Goal: Task Accomplishment & Management: Manage account settings

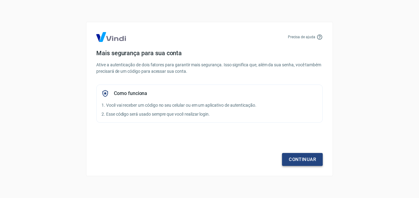
click at [294, 161] on link "Continuar" at bounding box center [302, 159] width 41 height 13
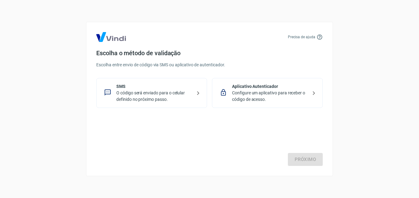
click at [197, 94] on icon at bounding box center [197, 92] width 7 height 7
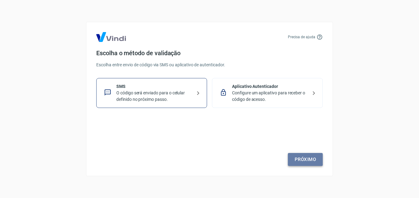
click at [303, 159] on link "Próximo" at bounding box center [305, 159] width 35 height 13
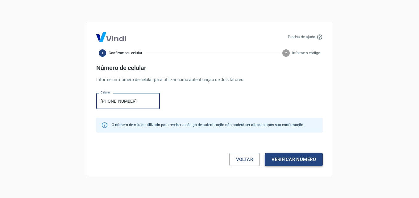
type input "[PHONE_NUMBER]"
click at [272, 160] on button "Verificar número" at bounding box center [294, 159] width 58 height 13
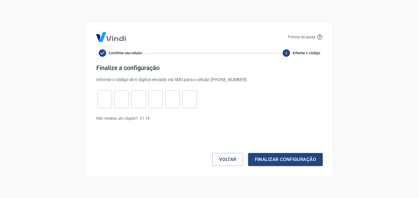
click at [105, 102] on input "tel" at bounding box center [104, 99] width 14 height 13
type input "7"
type input "5"
type input "0"
type input "3"
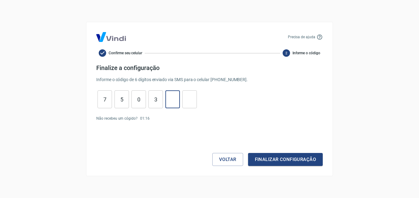
type input "4"
type input "7"
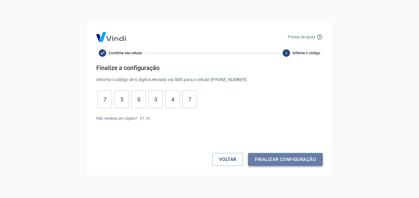
click at [282, 160] on button "Finalizar configuração" at bounding box center [285, 159] width 75 height 13
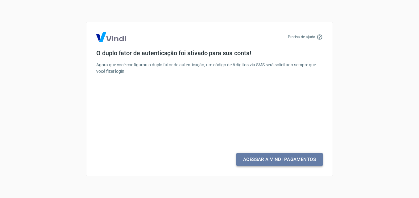
click at [269, 160] on link "Acessar a Vindi Pagamentos" at bounding box center [279, 159] width 86 height 13
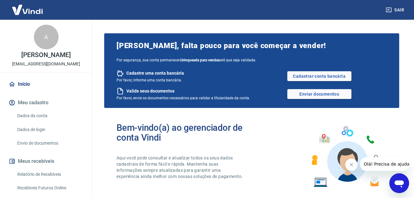
scroll to position [62, 0]
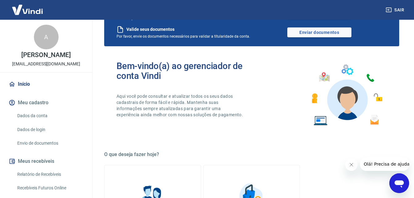
click at [43, 102] on button "Meu cadastro" at bounding box center [45, 103] width 77 height 14
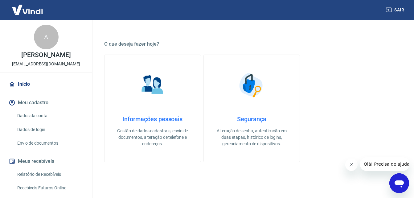
scroll to position [185, 0]
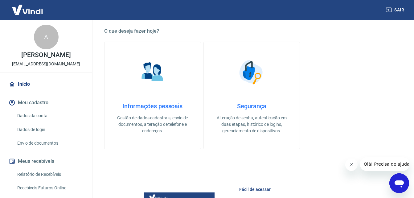
click at [163, 108] on h4 "Informações pessoais" at bounding box center [152, 105] width 76 height 7
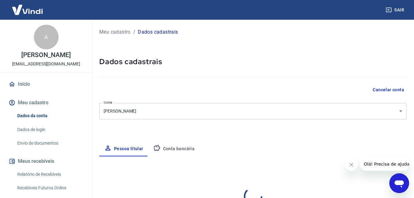
select select "SP"
click at [216, 138] on div "Meu cadastro / Dados cadastrais Dados cadastrais Cancelar conta Conta Alexandre…" at bounding box center [253, 194] width 322 height 348
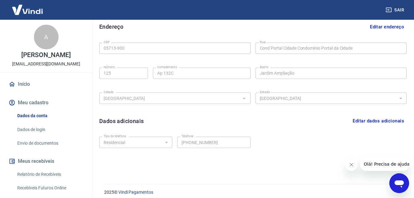
scroll to position [197, 0]
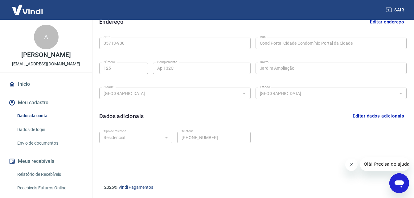
click at [38, 130] on link "Dados de login" at bounding box center [50, 129] width 70 height 13
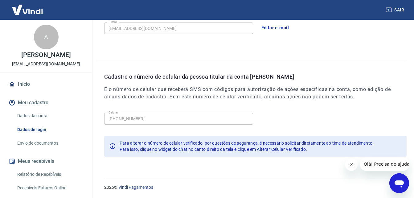
click at [27, 113] on link "Dados da conta" at bounding box center [50, 115] width 70 height 13
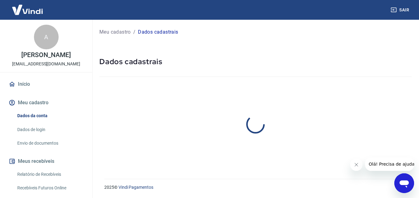
select select "SP"
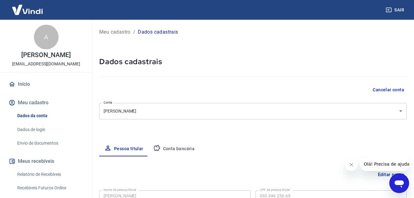
drag, startPoint x: 164, startPoint y: 154, endPoint x: 166, endPoint y: 150, distance: 4.3
click at [164, 154] on button "Conta bancária" at bounding box center [173, 149] width 51 height 15
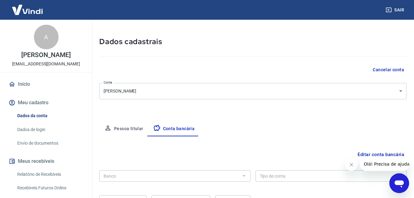
scroll to position [83, 0]
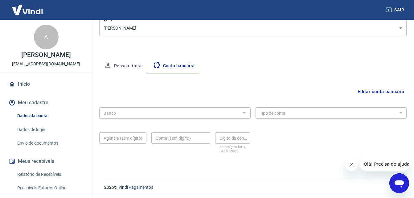
click at [34, 130] on link "Dados de login" at bounding box center [50, 129] width 70 height 13
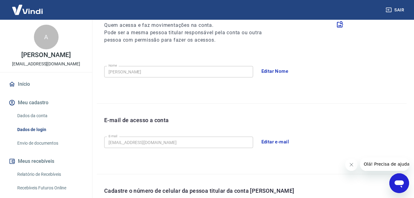
scroll to position [197, 0]
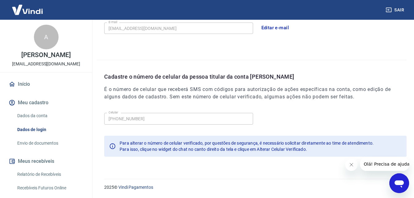
click at [144, 172] on div "2025 © Vindi Pagamentos" at bounding box center [252, 184] width 310 height 27
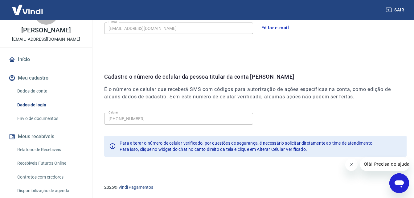
scroll to position [61, 0]
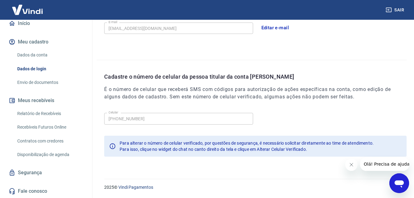
click at [39, 189] on link "Fale conosco" at bounding box center [45, 191] width 77 height 14
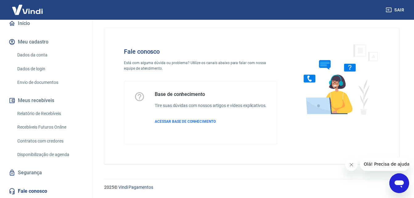
scroll to position [10, 0]
click at [188, 121] on span "ACESSAR BASE DE CONHECIMENTO" at bounding box center [185, 121] width 61 height 4
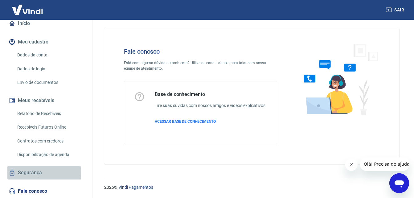
click at [26, 173] on link "Segurança" at bounding box center [45, 173] width 77 height 14
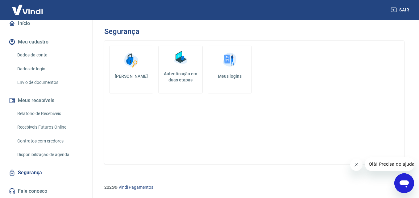
click at [381, 164] on span "Olá! Precisa de ajuda?" at bounding box center [392, 164] width 48 height 5
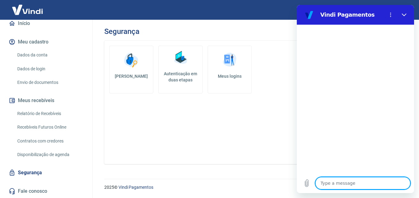
click at [330, 184] on textarea at bounding box center [362, 183] width 95 height 12
type textarea "B"
type textarea "x"
type textarea "BO"
type textarea "x"
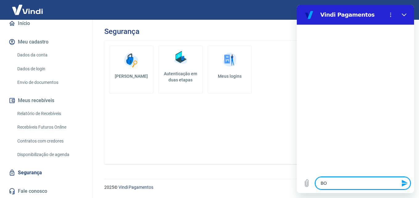
type textarea "BOa"
type textarea "x"
type textarea "BOa"
type textarea "x"
type textarea "BOa t"
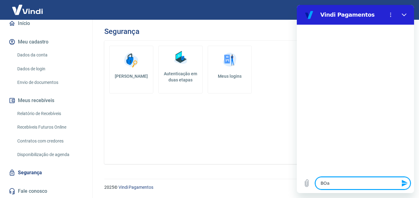
type textarea "x"
type textarea "BOa ta"
type textarea "x"
type textarea "BOa tar"
type textarea "x"
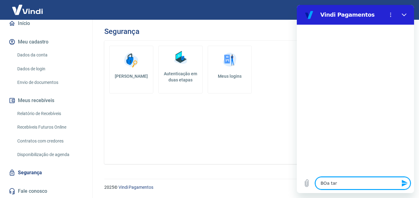
type textarea "BOa tard"
type textarea "x"
type textarea "BOa tarde"
type textarea "x"
type textarea "BOa tarde!"
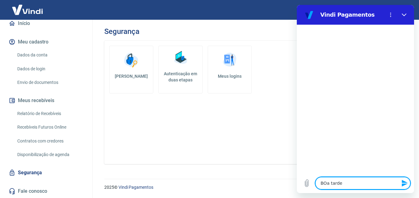
type textarea "x"
type textarea "BOa tarde!"
type textarea "x"
click at [329, 184] on textarea "BOa tarde!" at bounding box center [362, 183] width 95 height 12
type textarea "BO tarde!"
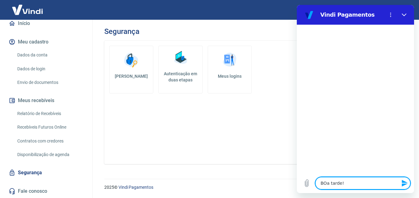
type textarea "x"
type textarea "B tarde!"
type textarea "x"
type textarea "Bo tarde!"
type textarea "x"
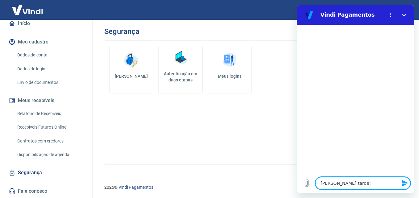
type textarea "Boa tarde!"
type textarea "x"
type textarea "R"
type textarea "x"
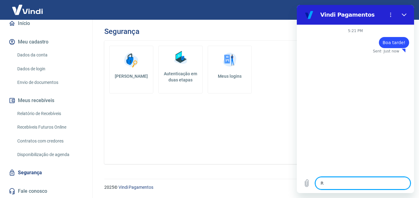
type textarea "Re"
type textarea "x"
type textarea "Rec"
type textarea "x"
type textarea "Rece"
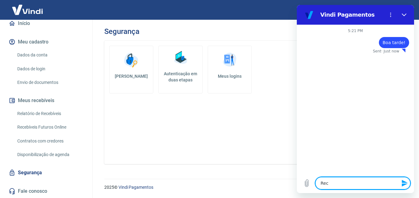
type textarea "x"
type textarea "Receb"
type textarea "x"
type textarea "Recebi"
type textarea "x"
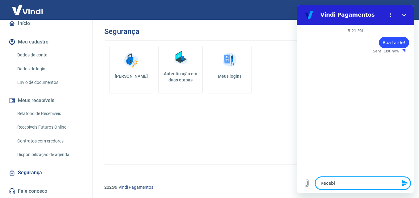
type textarea "Recebi"
type textarea "x"
type textarea "Recebi u"
type textarea "x"
type textarea "Recebi um"
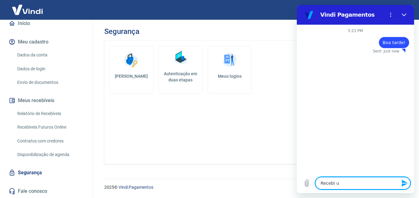
type textarea "x"
type textarea "Recebi um"
type textarea "x"
type textarea "Recebi um e"
type textarea "x"
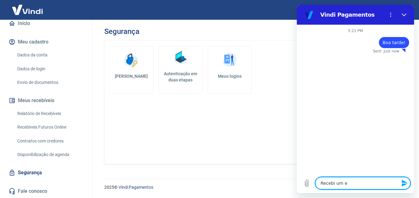
type textarea "Recebi um e-"
type textarea "x"
type textarea "Recebi um e-m"
type textarea "x"
type textarea "Recebi um e-ma"
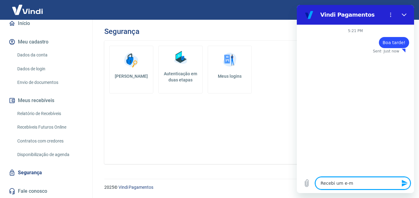
type textarea "x"
type textarea "Recebi um e-mai"
type textarea "x"
type textarea "Recebi um e-mail"
type textarea "x"
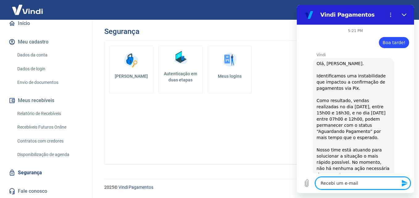
type textarea "Recebi um e-mail"
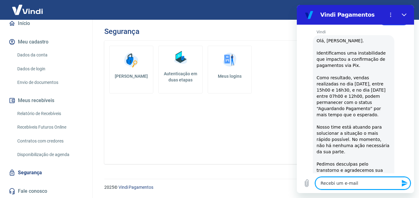
type textarea "x"
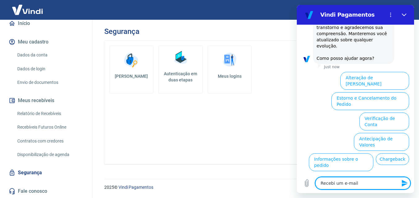
scroll to position [184, 0]
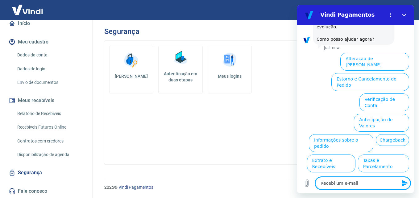
click at [359, 183] on textarea "Recebi um e-mail" at bounding box center [362, 183] width 95 height 12
type textarea "Recebi um e-mail h"
type textarea "x"
type textarea "Recebi um e-mail há"
type textarea "x"
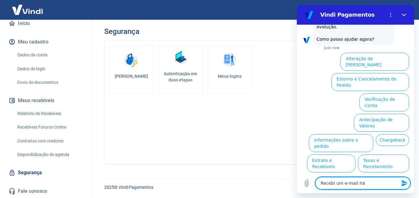
type textarea "Recebi um e-mail há"
type textarea "x"
type textarea "Recebi um e-mail há p"
type textarea "x"
type textarea "Recebi um e-mail há po"
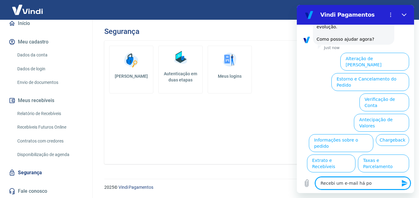
type textarea "x"
type textarea "Recebi um e-mail há pou"
type textarea "x"
type textarea "Recebi um e-mail há pouc"
type textarea "x"
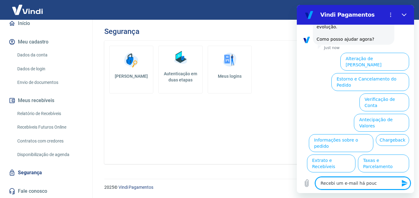
type textarea "Recebi um e-mail há pouco"
type textarea "x"
type textarea "Recebi um e-mail há pouco"
type textarea "x"
type textarea "Recebi um e-mail há pouco e"
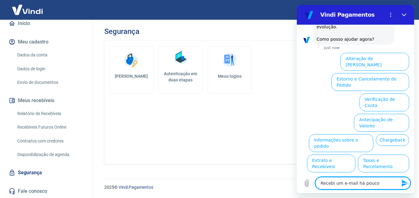
type textarea "x"
type textarea "Recebi um e-mail há pouco e"
type textarea "x"
type textarea "Recebi um e-mail há pouco e n"
type textarea "x"
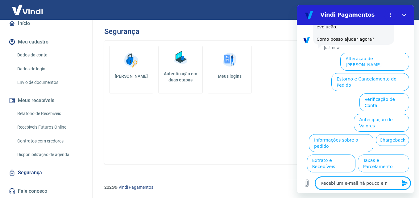
type textarea "Recebi um e-mail há pouco e nu"
type textarea "x"
type textarea "Recebi um e-mail há pouco e nun"
type textarea "x"
type textarea "Recebi um e-mail há pouco e nunc"
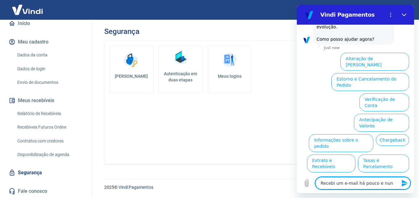
type textarea "x"
type textarea "Recebi um e-mail há pouco e nunca"
type textarea "x"
type textarea "Recebi um e-mail há pouco e nunca"
type textarea "x"
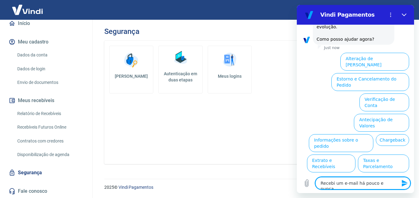
type textarea "Recebi um e-mail há pouco e nunca f"
type textarea "x"
type textarea "Recebi um e-mail há pouco e nunca fi"
type textarea "x"
type textarea "Recebi um e-mail há pouco e nunca fiz"
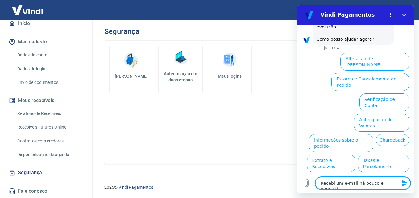
type textarea "x"
type textarea "Recebi um e-mail há pouco e nunca fiz"
type textarea "x"
type textarea "Recebi um e-mail há pouco e nunca fiz n"
type textarea "x"
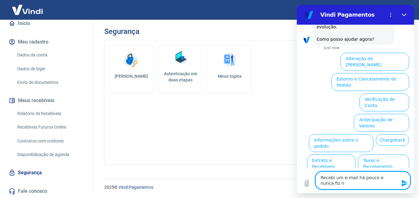
type textarea "Recebi um e-mail há pouco e nunca fiz ne"
type textarea "x"
type textarea "Recebi um e-mail há pouco e nunca fiz nen"
type textarea "x"
type textarea "Recebi um e-mail há pouco e nunca fiz nenh"
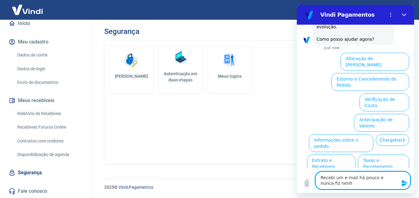
type textarea "x"
type textarea "Recebi um e-mail há pouco e nunca fiz nenhu"
type textarea "x"
type textarea "Recebi um e-mail há pouco e nunca fiz nenhum"
type textarea "x"
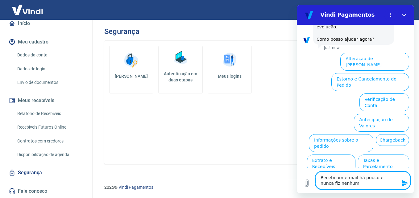
type textarea "Recebi um e-mail há pouco e nunca fiz nenhuma"
type textarea "x"
type textarea "Recebi um e-mail há pouco e nunca fiz nenhuma"
type textarea "x"
type textarea "Recebi um e-mail há pouco e nunca fiz nenhuma s"
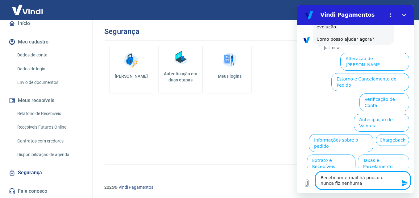
type textarea "x"
type textarea "Recebi um e-mail há pouco e nunca fiz nenhuma so"
type textarea "x"
type textarea "Recebi um e-mail há pouco e nunca fiz nenhuma sol"
type textarea "x"
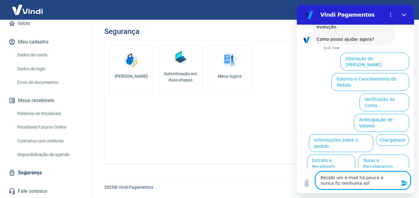
type textarea "Recebi um e-mail há pouco e nunca fiz nenhuma soli"
type textarea "x"
type textarea "Recebi um e-mail há pouco e nunca fiz nenhuma solic"
type textarea "x"
type textarea "Recebi um e-mail há pouco e nunca fiz nenhuma solici"
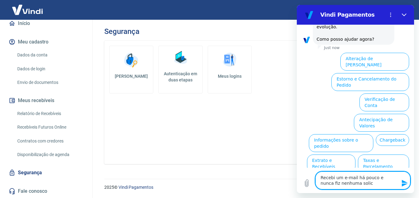
type textarea "x"
type textarea "Recebi um e-mail há pouco e nunca fiz nenhuma solicit"
type textarea "x"
type textarea "Recebi um e-mail há pouco e nunca fiz nenhuma solicita"
type textarea "x"
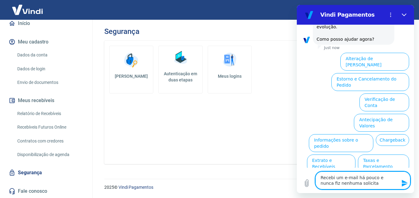
type textarea "Recebi um e-mail há pouco e nunca fiz nenhuma solicitaç"
type textarea "x"
type textarea "Recebi um e-mail há pouco e nunca fiz nenhuma solicitaçã"
type textarea "x"
type textarea "Recebi um e-mail há pouco e nunca fiz nenhuma solicitação"
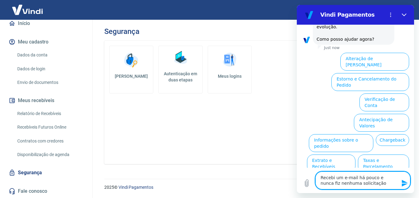
type textarea "x"
type textarea "Recebi um e-mail há pouco e nunca fiz nenhuma solicitação"
type textarea "x"
type textarea "Recebi um e-mail há pouco e nunca fiz nenhuma solicitação d"
type textarea "x"
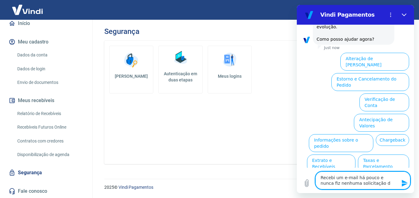
type textarea "Recebi um e-mail há pouco e nunca fiz nenhuma solicitação de"
type textarea "x"
type textarea "Recebi um e-mail há pouco e nunca fiz nenhuma solicitação de"
type textarea "x"
type textarea "Recebi um e-mail há pouco e nunca fiz nenhuma solicitação de a"
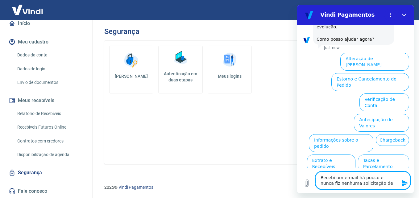
type textarea "x"
type textarea "Recebi um e-mail há pouco e nunca fiz nenhuma solicitação de ab"
type textarea "x"
type textarea "Recebi um e-mail há pouco e nunca fiz nenhuma solicitação de abe"
type textarea "x"
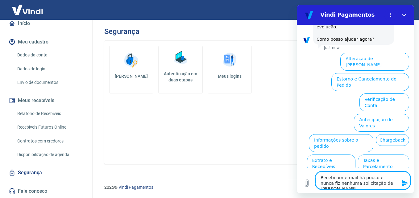
type textarea "Recebi um e-mail há pouco e nunca fiz nenhuma solicitação de aber"
type textarea "x"
type textarea "Recebi um e-mail há pouco e nunca fiz nenhuma solicitação de abert"
type textarea "x"
type textarea "Recebi um e-mail há pouco e nunca fiz nenhuma solicitação de abertu"
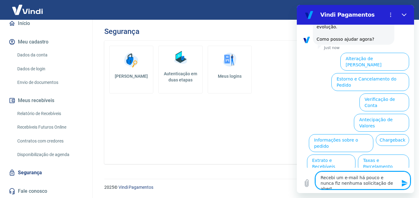
type textarea "x"
type textarea "Recebi um e-mail há pouco e nunca fiz nenhuma solicitação de abertur"
type textarea "x"
type textarea "Recebi um e-mail há pouco e nunca fiz nenhuma solicitação de abertura"
type textarea "x"
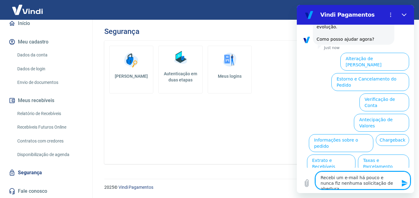
type textarea "Recebi um e-mail há pouco e nunca fiz nenhuma solicitação de abertura"
type textarea "x"
type textarea "Recebi um e-mail há pouco e nunca fiz nenhuma solicitação de abertura d"
type textarea "x"
type textarea "Recebi um e-mail há pouco e nunca fiz nenhuma solicitação de abertura de"
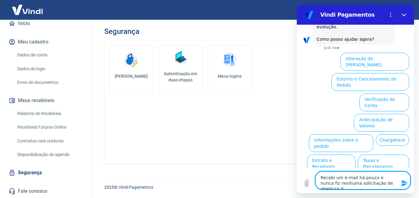
type textarea "x"
type textarea "Recebi um e-mail há pouco e nunca fiz nenhuma solicitação de abertura de"
type textarea "x"
type textarea "Recebi um e-mail há pouco e nunca fiz nenhuma solicitação de abertura de c"
type textarea "x"
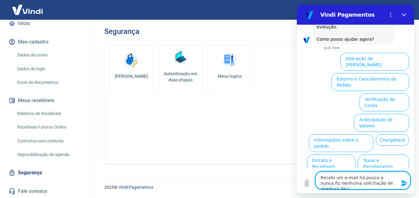
type textarea "Recebi um e-mail há pouco e nunca fiz nenhuma solicitação de abertura de co"
type textarea "x"
type textarea "Recebi um e-mail há pouco e nunca fiz nenhuma solicitação de abertura de con"
type textarea "x"
type textarea "Recebi um e-mail há pouco e nunca fiz nenhuma solicitação de abertura de cont"
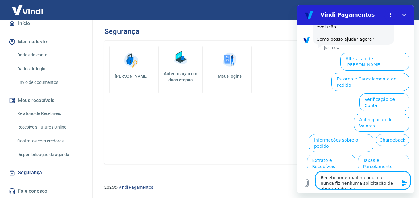
type textarea "x"
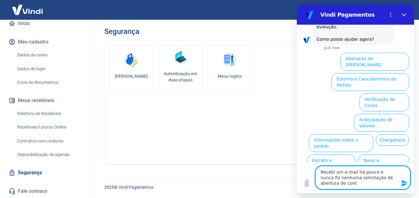
type textarea "Recebi um e-mail há pouco e nunca fiz nenhuma solicitação de abertura de conta"
type textarea "x"
type textarea "Recebi um e-mail há pouco e nunca fiz nenhuma solicitação de abertura de conta"
type textarea "x"
type textarea "Recebi um e-mail há pouco e nunca fiz nenhuma solicitação de abertura de conta c"
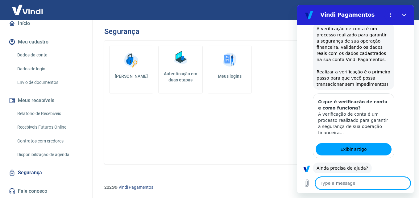
scroll to position [257, 0]
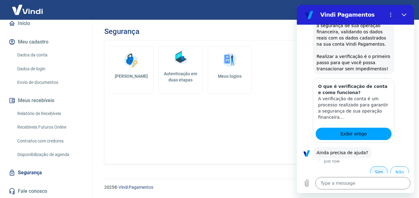
click at [371, 166] on button "Sim" at bounding box center [379, 172] width 18 height 12
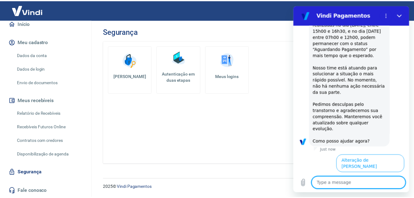
scroll to position [560, 0]
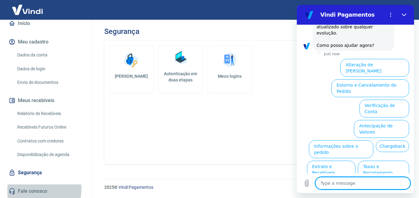
click at [31, 188] on link "Fale conosco" at bounding box center [45, 191] width 77 height 14
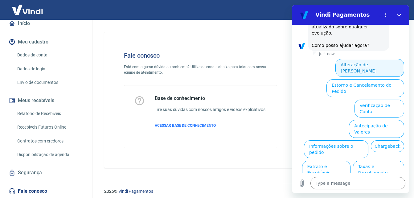
click at [364, 59] on button "Alteração de Dados Cadastrais" at bounding box center [370, 68] width 69 height 18
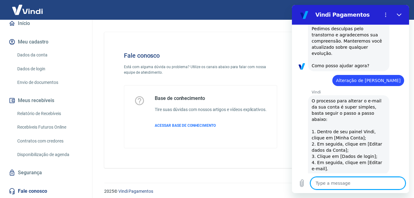
scroll to position [555, 0]
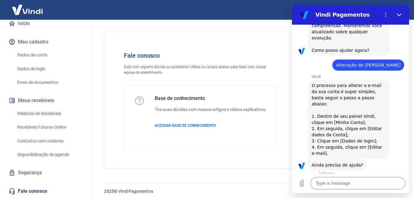
click at [368, 179] on button "Sim" at bounding box center [374, 185] width 18 height 12
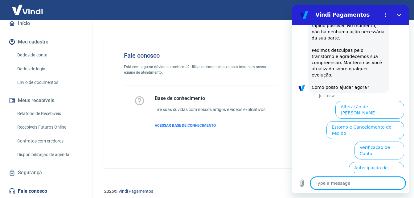
scroll to position [858, 0]
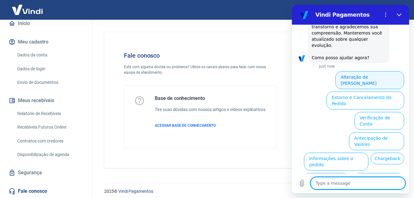
click at [344, 71] on button "Alteração de Dados Cadastrais" at bounding box center [370, 80] width 69 height 18
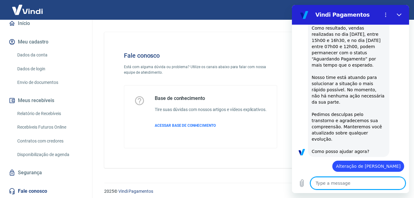
scroll to position [837, 0]
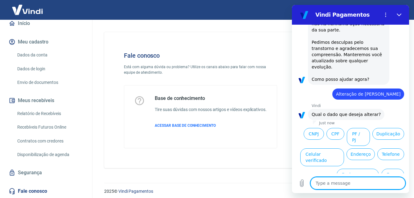
click at [325, 187] on textarea at bounding box center [358, 183] width 95 height 12
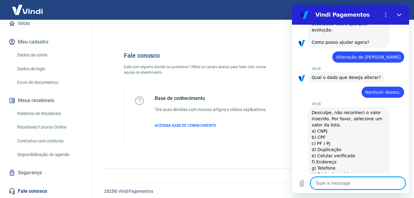
scroll to position [875, 0]
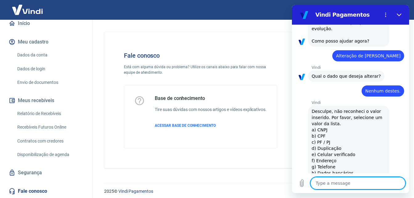
click at [323, 180] on textarea at bounding box center [358, 183] width 95 height 12
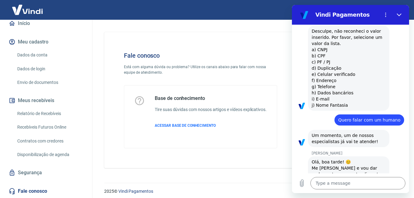
scroll to position [956, 0]
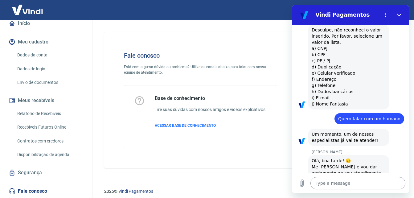
click at [341, 185] on textarea at bounding box center [358, 183] width 95 height 12
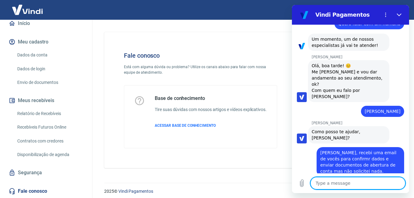
scroll to position [1060, 0]
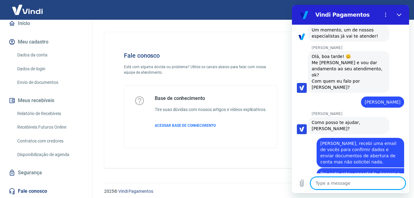
click at [335, 183] on textarea at bounding box center [358, 183] width 95 height 12
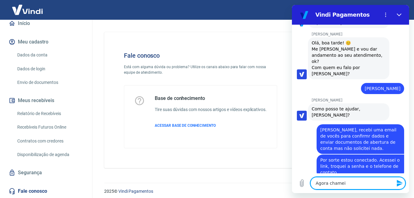
scroll to position [1075, 0]
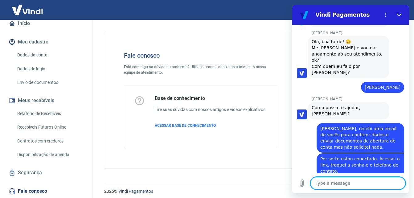
click at [318, 184] on textarea at bounding box center [358, 183] width 95 height 12
click at [334, 182] on textarea "me" at bounding box center [358, 183] width 95 height 12
drag, startPoint x: 332, startPoint y: 183, endPoint x: 300, endPoint y: 185, distance: 31.8
click at [300, 185] on div "Type a message me x" at bounding box center [350, 183] width 117 height 20
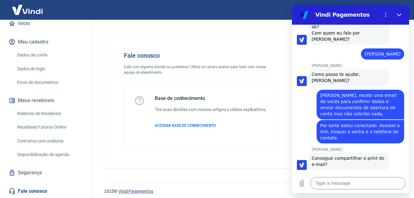
scroll to position [1108, 0]
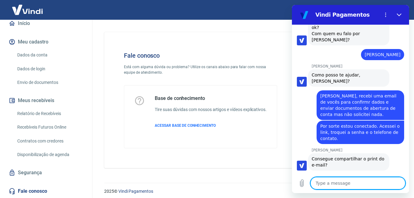
click at [322, 182] on textarea at bounding box center [358, 183] width 95 height 12
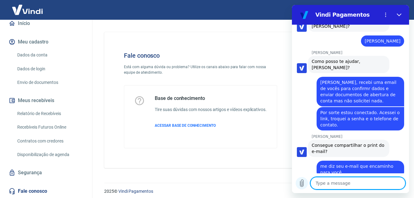
scroll to position [1123, 0]
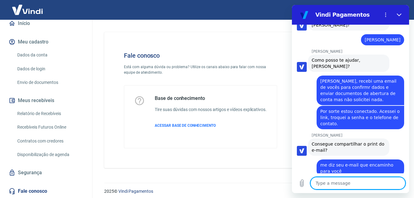
click at [320, 183] on textarea at bounding box center [358, 183] width 95 height 12
click at [303, 182] on icon "Upload file" at bounding box center [301, 182] width 7 height 7
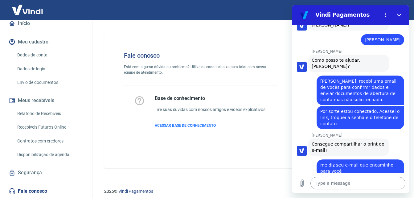
click at [352, 183] on textarea at bounding box center [358, 183] width 95 height 12
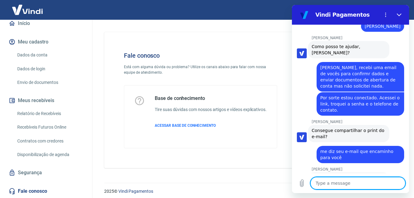
scroll to position [1138, 0]
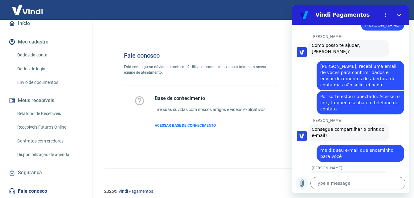
click at [300, 184] on icon "Upload file" at bounding box center [301, 183] width 3 height 7
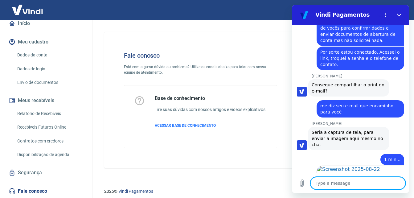
scroll to position [1183, 0]
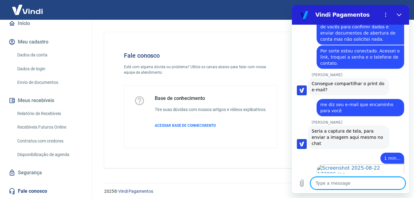
click at [341, 182] on textarea at bounding box center [358, 183] width 95 height 12
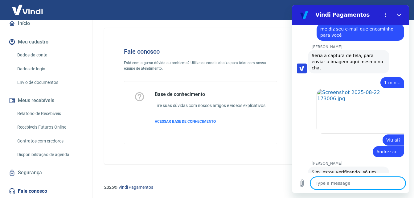
scroll to position [1276, 0]
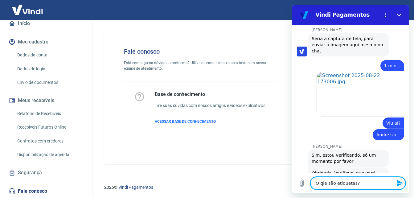
click at [326, 183] on textarea "O qie são etiquetas?" at bounding box center [358, 183] width 95 height 12
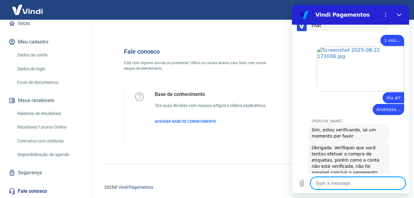
scroll to position [1302, 0]
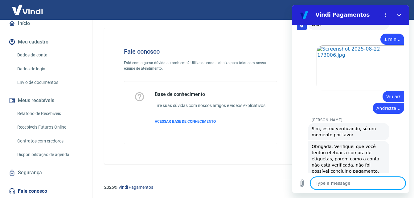
click at [345, 183] on textarea at bounding box center [358, 183] width 95 height 12
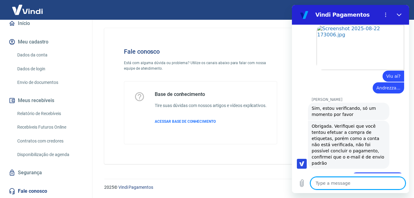
click at [353, 183] on textarea at bounding box center [358, 183] width 95 height 12
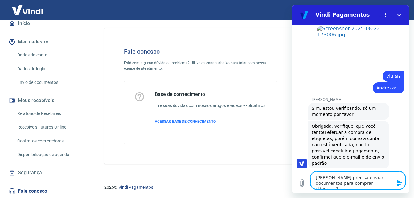
click at [359, 186] on textarea "Mas precisa enviar documentos para comprar etiquetas?" at bounding box center [358, 180] width 95 height 18
drag, startPoint x: 317, startPoint y: 177, endPoint x: 355, endPoint y: 186, distance: 39.0
click at [355, 186] on textarea "Mas precisa enviar documentos para comprar etiquetas?" at bounding box center [358, 180] width 95 height 18
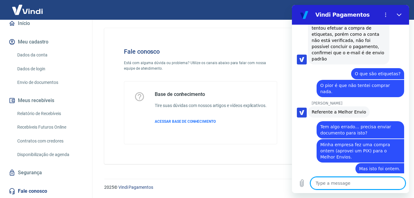
scroll to position [1439, 0]
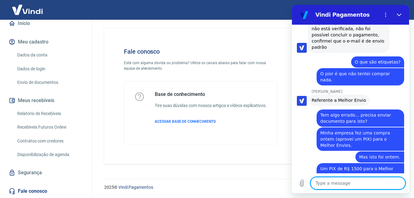
click at [331, 183] on textarea at bounding box center [358, 183] width 95 height 12
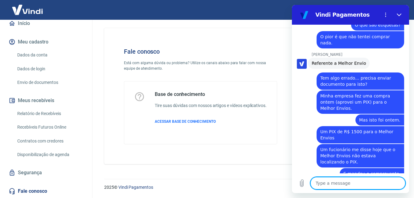
scroll to position [1475, 0]
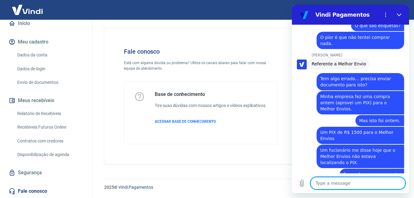
click at [334, 185] on textarea at bounding box center [358, 183] width 95 height 12
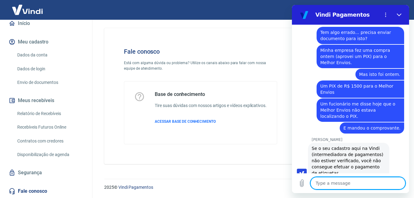
scroll to position [1562, 0]
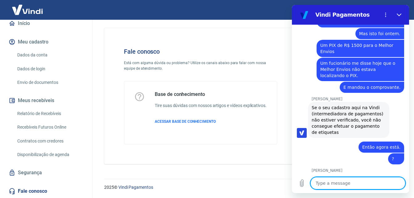
click at [327, 189] on link "https://atendimento-pagamentos.vindi.com.br/hc/pt-br/articles/16033184110747-O-…" at bounding box center [345, 191] width 53 height 5
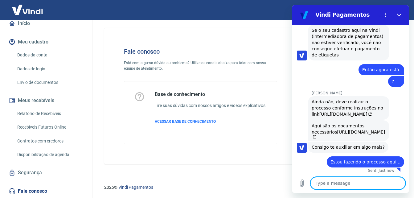
scroll to position [1643, 0]
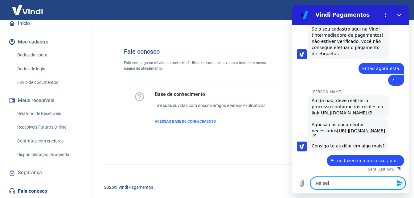
click at [320, 184] on textarea "Nã sei" at bounding box center [358, 183] width 95 height 12
click at [331, 183] on textarea "Não sei" at bounding box center [358, 183] width 95 height 12
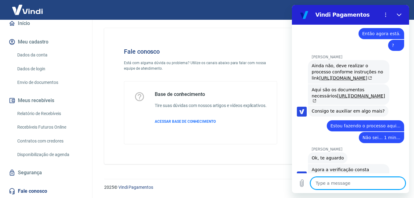
scroll to position [1687, 0]
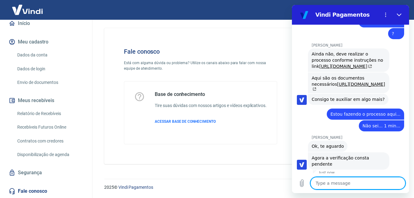
click at [344, 183] on textarea at bounding box center [358, 183] width 95 height 12
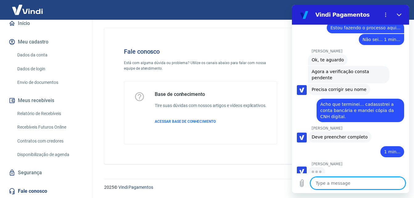
scroll to position [1773, 0]
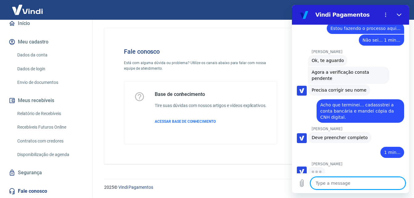
click at [45, 53] on link "Dados da conta" at bounding box center [50, 55] width 70 height 13
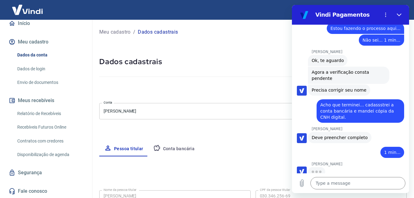
click at [124, 111] on body "Sair A Alexandre Martins afmart@terra.com.br Início Meu cadastro Dados da conta…" at bounding box center [207, 99] width 414 height 198
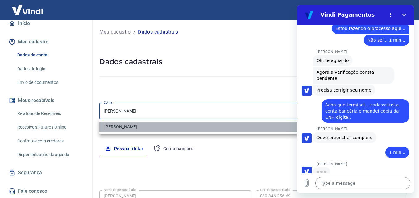
click at [124, 126] on li "[PERSON_NAME]" at bounding box center [252, 127] width 307 height 10
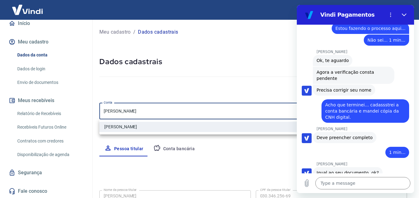
click at [126, 108] on body "Sair A Alexandre Martins afmart@terra.com.br Início Meu cadastro Dados da conta…" at bounding box center [209, 99] width 419 height 198
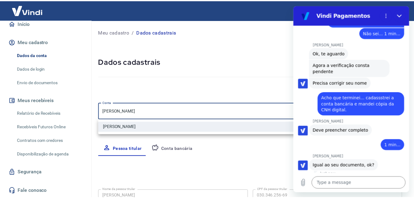
scroll to position [1781, 0]
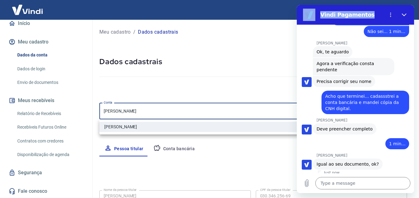
drag, startPoint x: 369, startPoint y: 12, endPoint x: 252, endPoint y: 27, distance: 117.5
click html "Vindi Pagamentos 5:21 PM says: Boa tarde! Sent · 5:21 PM Vindi Vindi says: Olá,…"
click at [405, 13] on icon "Close" at bounding box center [403, 14] width 5 height 5
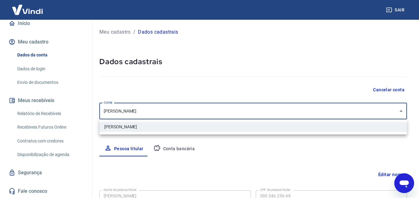
click at [192, 196] on div at bounding box center [209, 99] width 419 height 198
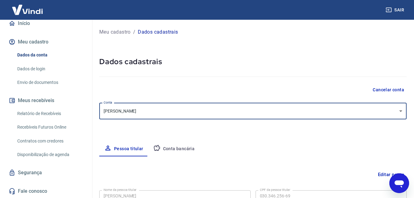
click at [380, 175] on button "Editar nome" at bounding box center [391, 175] width 31 height 12
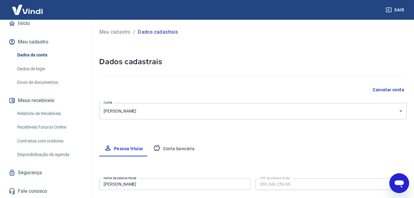
click at [123, 185] on input "[PERSON_NAME]" at bounding box center [174, 184] width 151 height 11
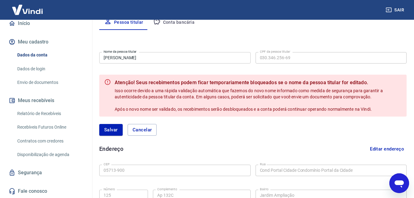
scroll to position [127, 0]
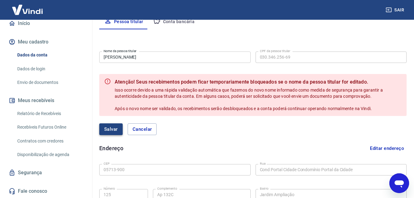
click at [111, 131] on button "Salvar" at bounding box center [110, 129] width 23 height 12
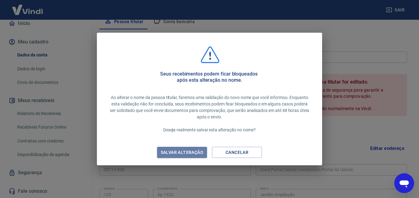
click at [168, 154] on div "Salvar alteração" at bounding box center [181, 153] width 57 height 8
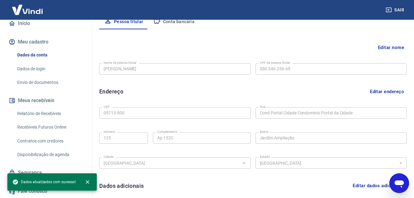
click at [398, 182] on icon "Open messaging window" at bounding box center [399, 183] width 9 height 7
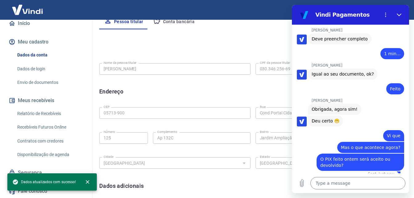
scroll to position [1873, 0]
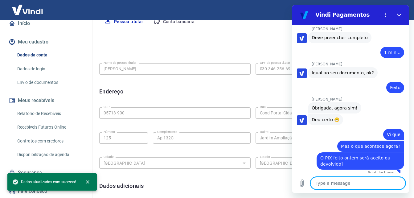
drag, startPoint x: 385, startPoint y: 120, endPoint x: 323, endPoint y: 182, distance: 87.9
click at [323, 182] on textarea at bounding box center [358, 183] width 95 height 12
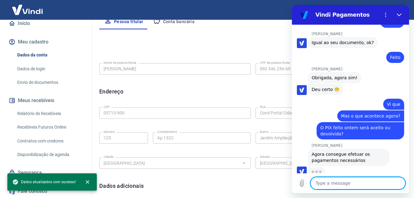
scroll to position [1902, 0]
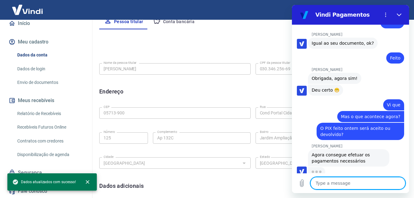
click at [341, 183] on textarea at bounding box center [358, 183] width 95 height 12
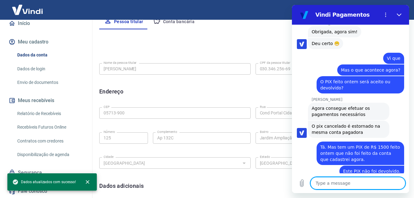
scroll to position [1906, 0]
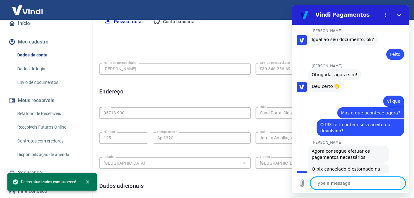
click at [34, 112] on link "Relatório de Recebíveis" at bounding box center [50, 113] width 70 height 13
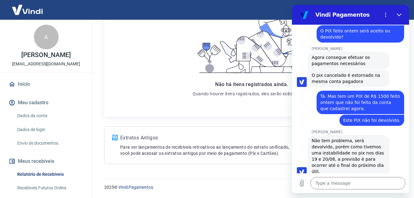
scroll to position [2001, 0]
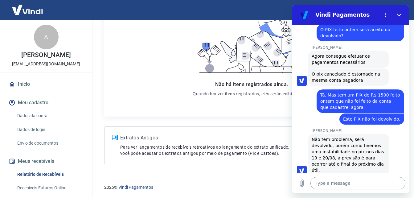
click at [337, 186] on textarea at bounding box center [358, 183] width 95 height 12
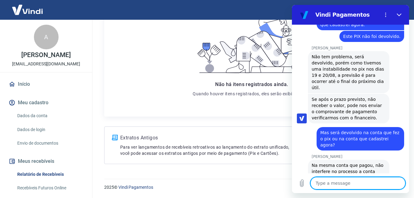
scroll to position [2085, 0]
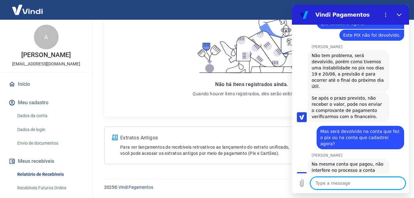
click at [346, 182] on textarea at bounding box center [358, 183] width 95 height 12
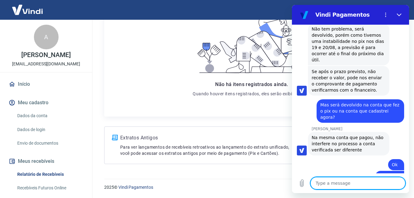
scroll to position [61, 0]
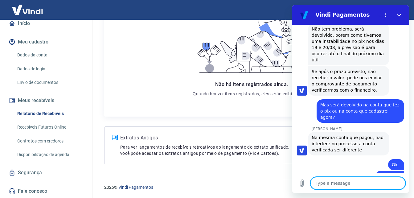
click at [44, 140] on link "Contratos com credores" at bounding box center [50, 141] width 70 height 13
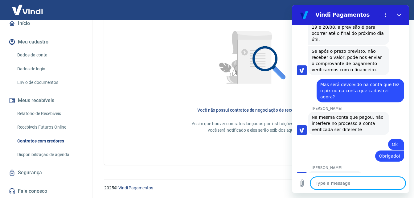
scroll to position [293, 0]
click at [28, 154] on link "Disponibilização de agenda" at bounding box center [50, 154] width 70 height 13
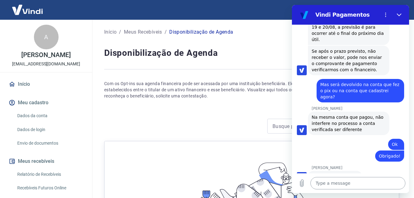
click at [323, 183] on textarea at bounding box center [358, 183] width 95 height 12
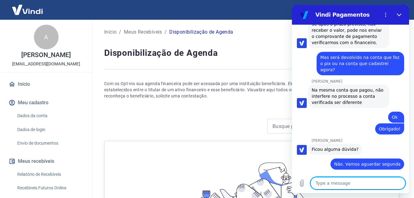
scroll to position [2158, 0]
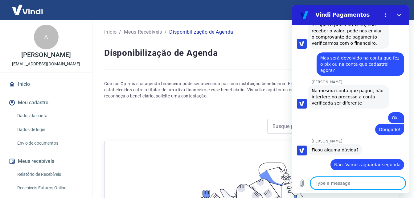
click at [323, 183] on textarea at bounding box center [358, 183] width 95 height 12
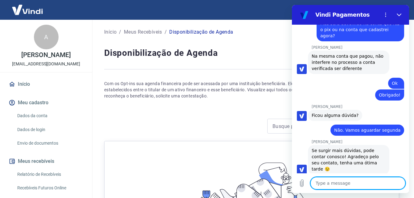
scroll to position [2194, 0]
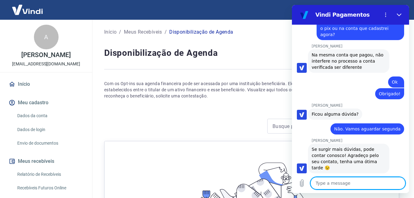
click at [26, 83] on link "Início" at bounding box center [45, 84] width 77 height 14
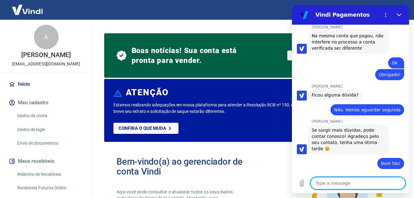
scroll to position [2214, 0]
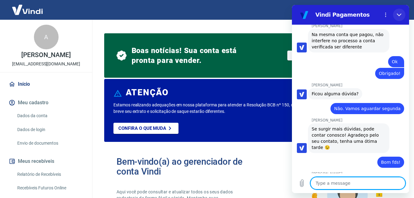
click at [398, 15] on icon "Close" at bounding box center [399, 15] width 5 height 3
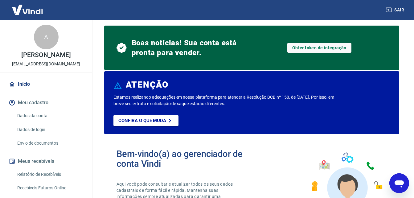
scroll to position [0, 0]
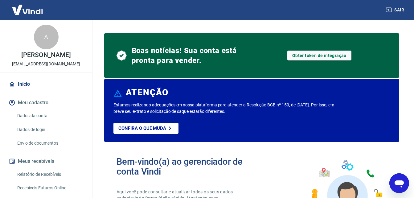
drag, startPoint x: 115, startPoint y: 105, endPoint x: 243, endPoint y: 110, distance: 128.7
click at [243, 110] on p "Estamos realizando adequações em nossa plataforma para atender a Resolução BCB …" at bounding box center [223, 108] width 221 height 13
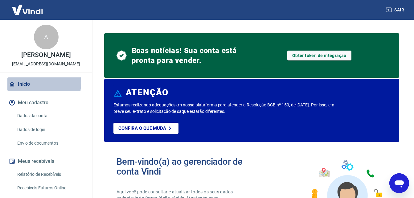
click at [28, 83] on link "Início" at bounding box center [45, 84] width 77 height 14
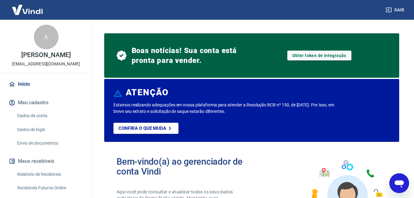
click at [32, 101] on button "Meu cadastro" at bounding box center [45, 103] width 77 height 14
click at [37, 115] on link "Dados da conta" at bounding box center [50, 115] width 70 height 13
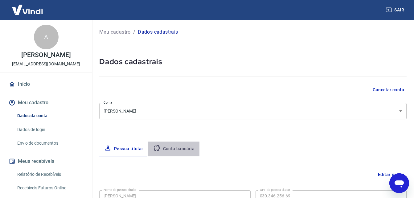
click at [177, 148] on button "Conta bancária" at bounding box center [173, 149] width 51 height 15
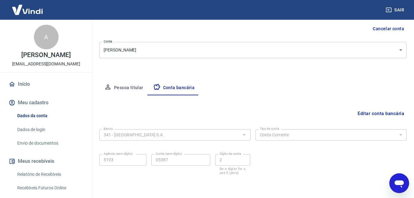
scroll to position [83, 0]
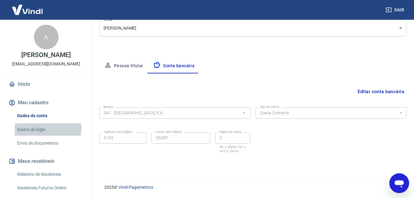
click at [33, 127] on link "Dados de login" at bounding box center [50, 129] width 70 height 13
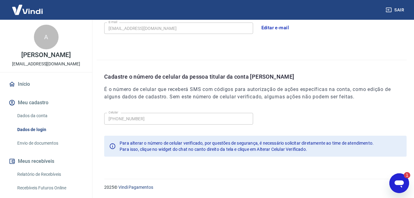
click at [398, 185] on icon "Open messaging window, 1 unread message" at bounding box center [399, 183] width 9 height 7
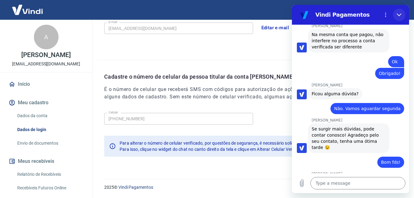
click at [397, 13] on icon "Close" at bounding box center [399, 14] width 5 height 5
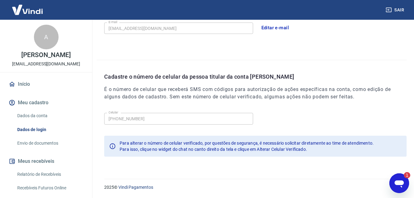
drag, startPoint x: 493, startPoint y: 341, endPoint x: 396, endPoint y: 182, distance: 186.8
click at [396, 182] on icon "Open messaging window, 1 unread message" at bounding box center [399, 183] width 9 height 7
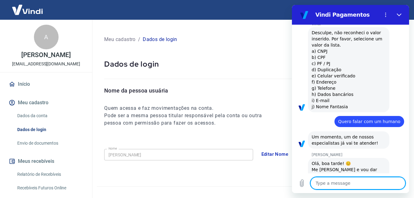
scroll to position [956, 0]
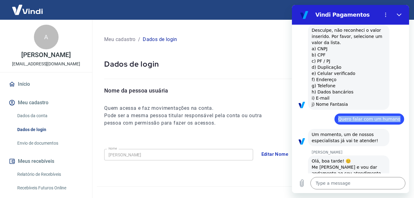
drag, startPoint x: 341, startPoint y: 96, endPoint x: 398, endPoint y: 96, distance: 57.4
click at [398, 113] on div "says: Quero falar com um humano" at bounding box center [370, 118] width 70 height 11
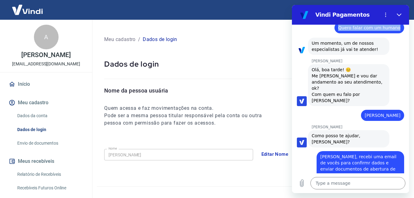
scroll to position [1048, 0]
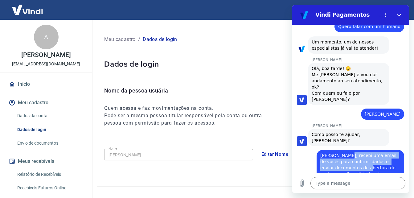
drag, startPoint x: 344, startPoint y: 119, endPoint x: 364, endPoint y: 130, distance: 23.2
click at [364, 153] on span "Andrezza, recebi uma email de vocês para confirmr dados e enviar documentos de …" at bounding box center [358, 164] width 77 height 23
drag, startPoint x: 364, startPoint y: 130, endPoint x: 345, endPoint y: 126, distance: 19.8
click at [345, 153] on span "Andrezza, recebi uma email de vocês para confirmr dados e enviar documentos de …" at bounding box center [358, 164] width 77 height 23
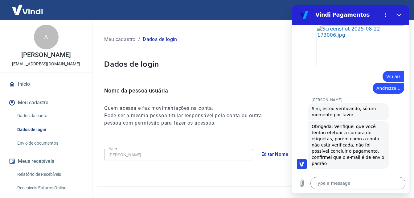
scroll to position [1326, 0]
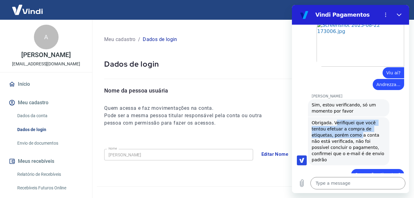
drag, startPoint x: 333, startPoint y: 79, endPoint x: 357, endPoint y: 94, distance: 28.0
click at [357, 120] on span "Obrigada. Verifiquei que você tentou efetuar a compra de etiquetas, porém como …" at bounding box center [349, 141] width 74 height 42
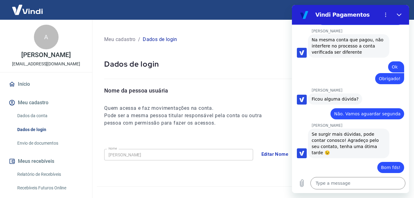
scroll to position [2259, 0]
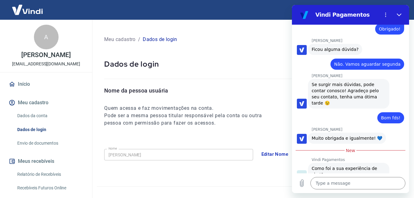
click at [355, 188] on button "Boa 👍" at bounding box center [361, 197] width 25 height 18
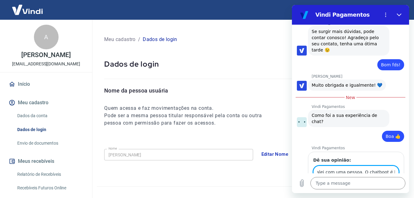
scroll to position [0, 85]
click at [378, 183] on button "Send" at bounding box center [388, 189] width 21 height 12
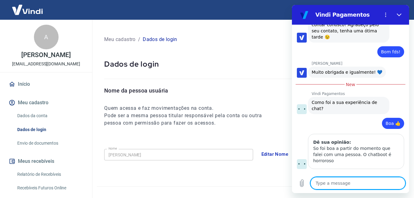
scroll to position [2326, 0]
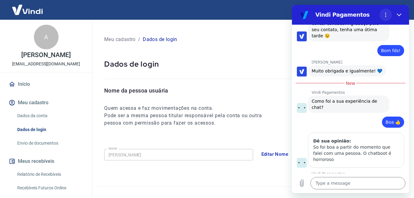
click at [387, 13] on icon "Options menu" at bounding box center [385, 14] width 5 height 5
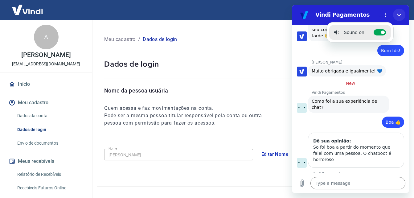
click at [398, 15] on icon "Close" at bounding box center [399, 14] width 5 height 5
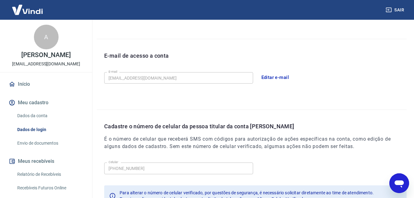
scroll to position [197, 0]
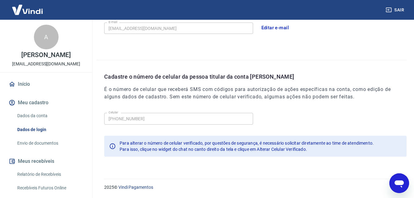
click at [38, 144] on link "Envio de documentos" at bounding box center [50, 143] width 70 height 13
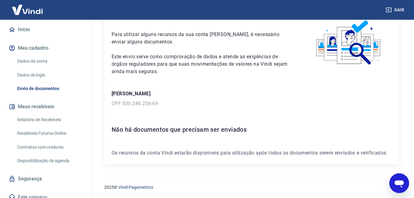
scroll to position [61, 0]
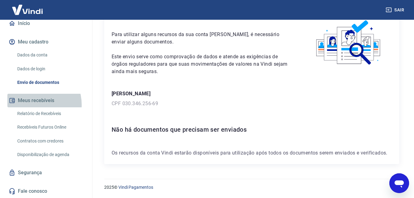
click at [34, 105] on button "Meus recebíveis" at bounding box center [45, 101] width 77 height 14
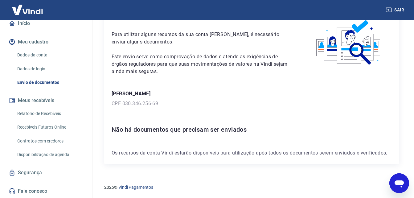
click at [39, 112] on link "Relatório de Recebíveis" at bounding box center [50, 113] width 70 height 13
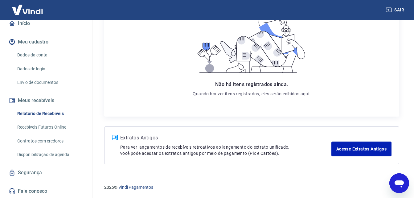
scroll to position [108, 0]
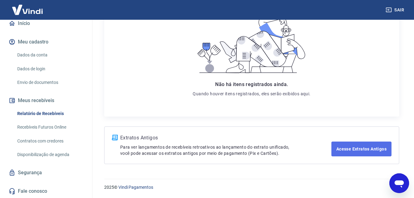
click at [344, 147] on link "Acesse Extratos Antigos" at bounding box center [361, 149] width 60 height 15
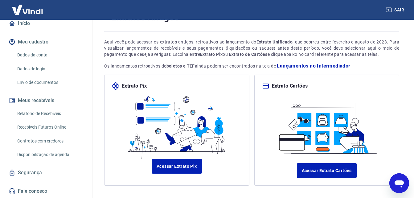
scroll to position [57, 0]
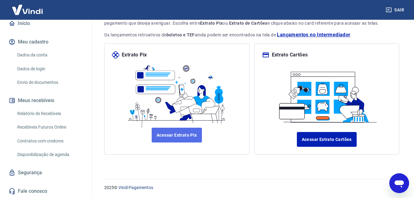
click at [173, 136] on link "Acessar Extrato Pix" at bounding box center [177, 135] width 50 height 15
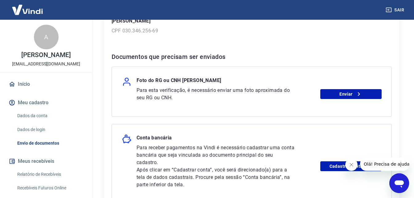
scroll to position [83, 0]
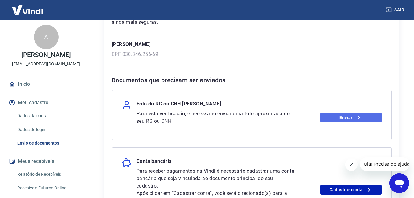
click at [331, 120] on link "Enviar" at bounding box center [350, 118] width 61 height 10
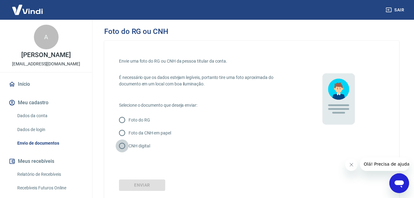
click at [122, 146] on input "CNH digital" at bounding box center [122, 145] width 13 height 13
radio input "true"
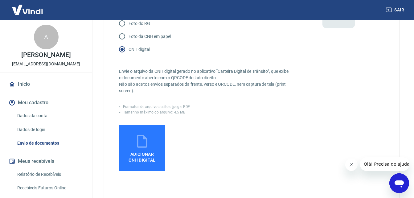
scroll to position [123, 0]
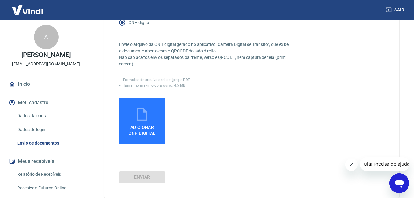
click at [137, 126] on span "Adicionar CNH Digital" at bounding box center [142, 130] width 27 height 11
click at [0, 0] on input "Adicionar CNH Digital" at bounding box center [0, 0] width 0 height 0
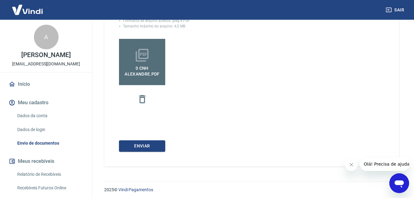
scroll to position [185, 0]
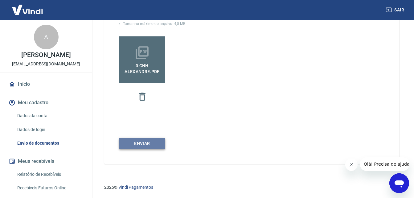
click at [159, 146] on button "Enviar" at bounding box center [142, 143] width 46 height 11
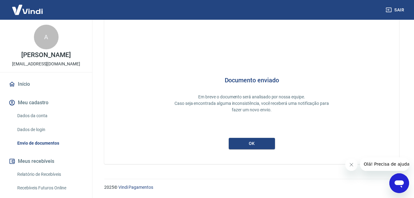
scroll to position [16, 0]
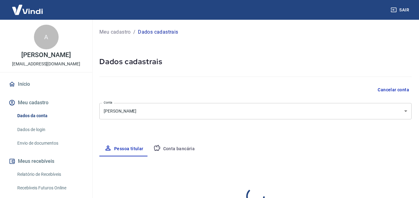
select select "SP"
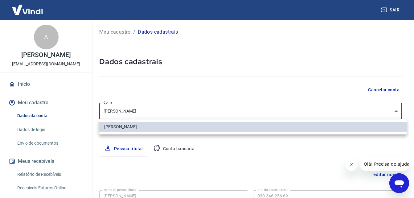
click at [238, 115] on body "Sair A Alexandre Martins afmart@terra.com.br Início Meu cadastro Dados da conta…" at bounding box center [207, 99] width 414 height 198
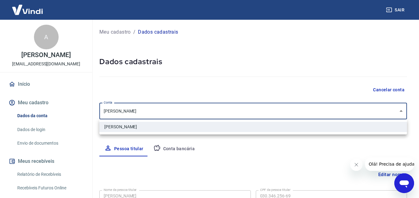
click at [237, 115] on div at bounding box center [209, 99] width 419 height 198
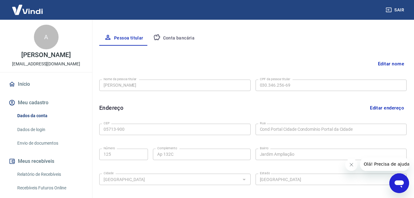
scroll to position [113, 0]
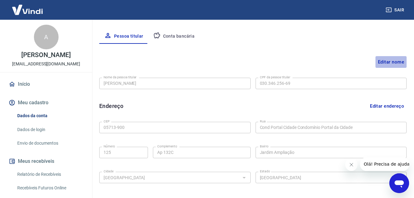
click at [379, 63] on button "Editar nome" at bounding box center [391, 62] width 31 height 12
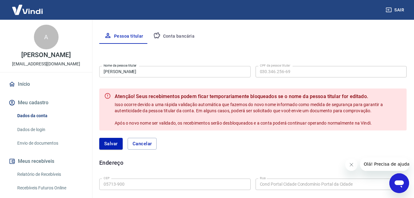
click at [238, 48] on div "Editar nome Nome da pessoa titular Alexandre Martins Nome da pessoa titular CPF…" at bounding box center [252, 174] width 307 height 261
click at [336, 54] on div "Editar nome Nome da pessoa titular Alexandre Martins Nome da pessoa titular CPF…" at bounding box center [252, 174] width 307 height 261
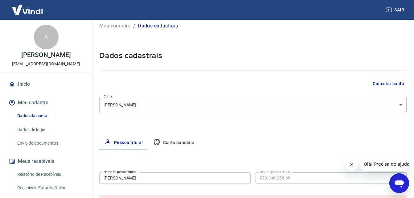
scroll to position [0, 0]
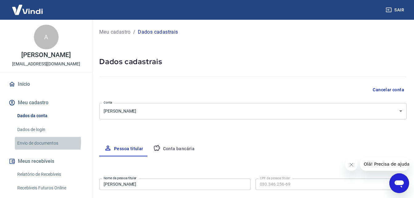
click at [35, 142] on link "Envio de documentos" at bounding box center [50, 143] width 70 height 13
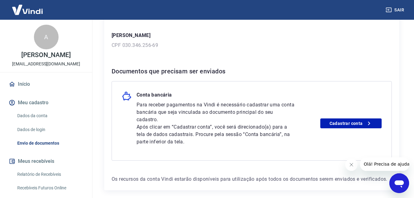
scroll to position [118, 0]
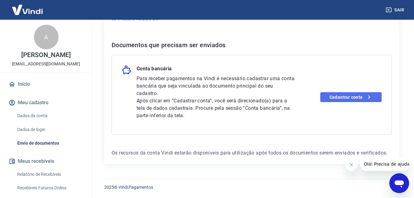
click at [349, 96] on link "Cadastrar conta" at bounding box center [350, 97] width 61 height 10
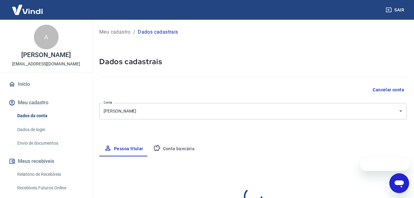
select select "SP"
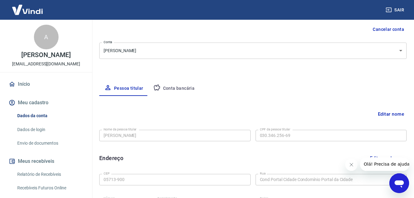
scroll to position [62, 0]
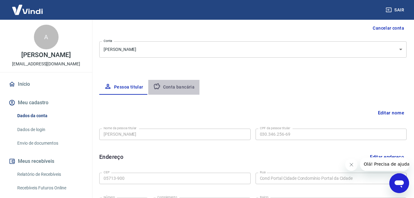
click at [178, 84] on button "Conta bancária" at bounding box center [173, 87] width 51 height 15
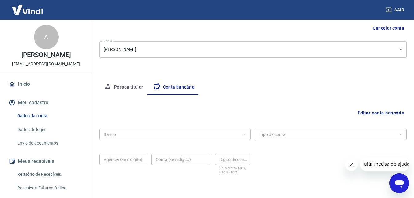
click at [361, 114] on button "Editar conta bancária" at bounding box center [380, 113] width 51 height 12
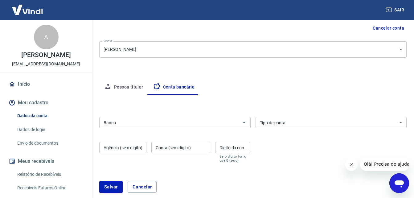
click at [148, 122] on input "Banco" at bounding box center [170, 123] width 138 height 8
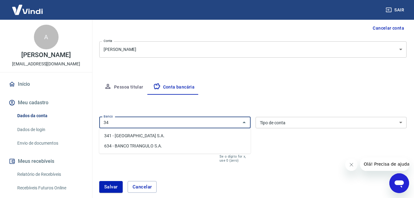
click at [136, 135] on li "341 - ITAÚ UNIBANCO S.A." at bounding box center [174, 136] width 151 height 10
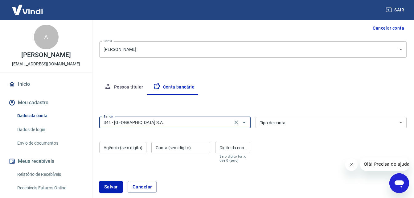
type input "341 - ITAÚ UNIBANCO S.A."
click at [275, 127] on select "Conta Corrente Conta Poupança" at bounding box center [331, 122] width 151 height 11
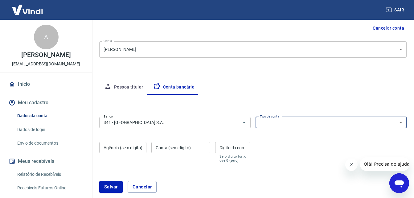
select select "1"
click at [256, 117] on select "Conta Corrente Conta Poupança" at bounding box center [331, 122] width 151 height 11
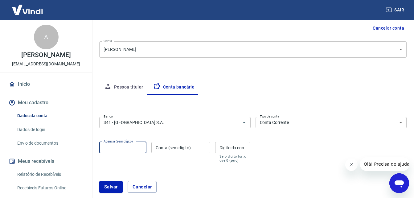
click at [124, 148] on input "Agência (sem dígito)" at bounding box center [122, 147] width 47 height 11
type input "5193"
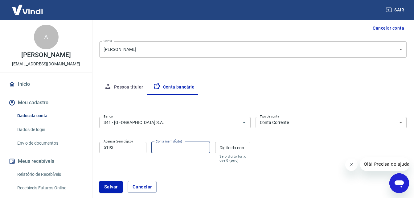
click at [156, 150] on input "Conta (sem dígito)" at bounding box center [180, 147] width 59 height 11
type input "05387"
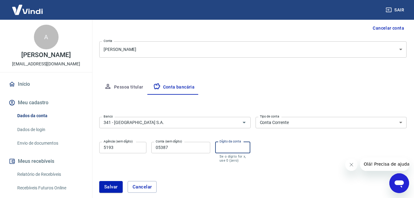
click at [237, 147] on input "Dígito da conta" at bounding box center [232, 147] width 35 height 11
type input "2"
click at [230, 180] on div "Salvar Cancelar" at bounding box center [252, 187] width 307 height 27
click at [109, 187] on button "Salvar" at bounding box center [110, 187] width 23 height 12
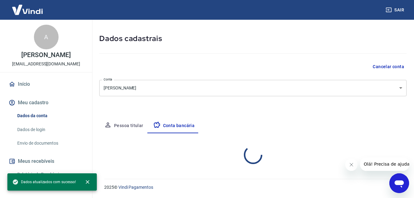
select select "1"
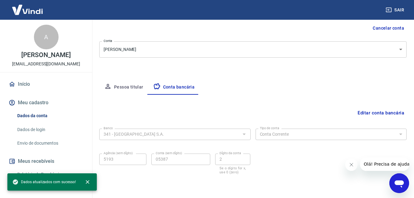
click at [275, 69] on div "Meu cadastro / Dados cadastrais Dados cadastrais Cancelar conta Conta Alexandre…" at bounding box center [253, 75] width 322 height 235
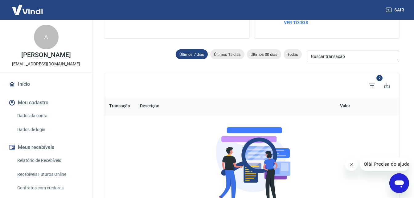
scroll to position [31, 0]
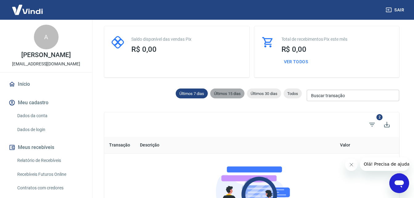
click at [222, 94] on span "Últimos 15 dias" at bounding box center [227, 93] width 34 height 5
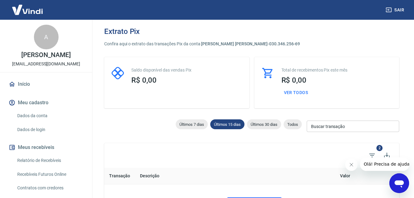
type input "[DATE]"
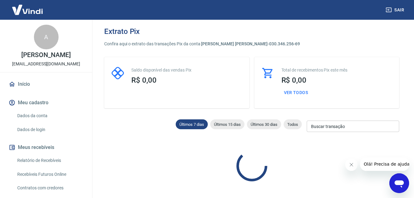
scroll to position [31, 0]
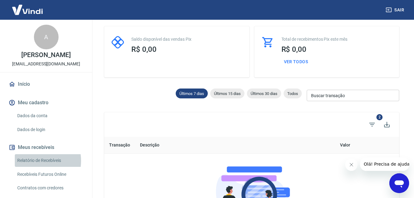
click at [31, 161] on link "Relatório de Recebíveis" at bounding box center [50, 160] width 70 height 13
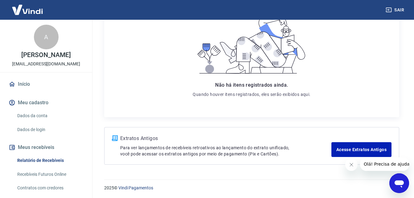
scroll to position [108, 0]
click at [27, 171] on link "Recebíveis Futuros Online" at bounding box center [50, 174] width 70 height 13
